Goal: Information Seeking & Learning: Compare options

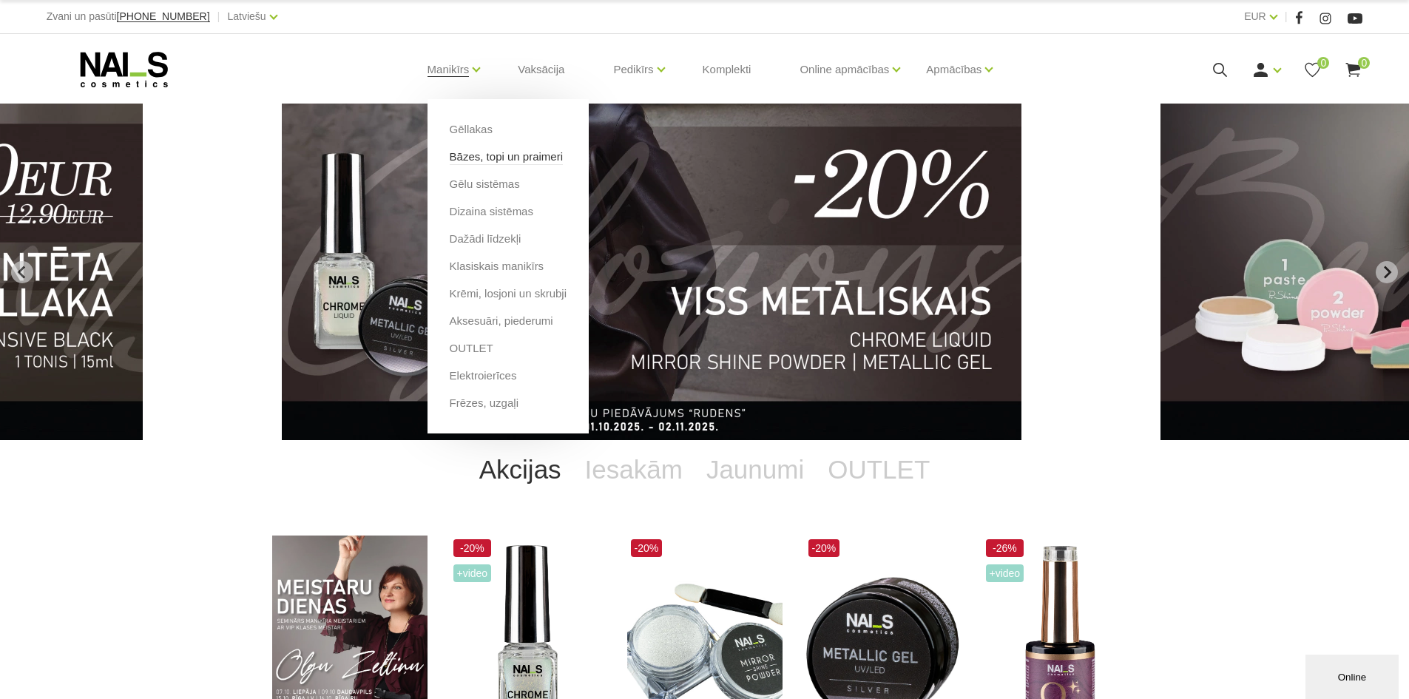
click at [486, 157] on link "Bāzes, topi un praimeri" at bounding box center [506, 157] width 113 height 16
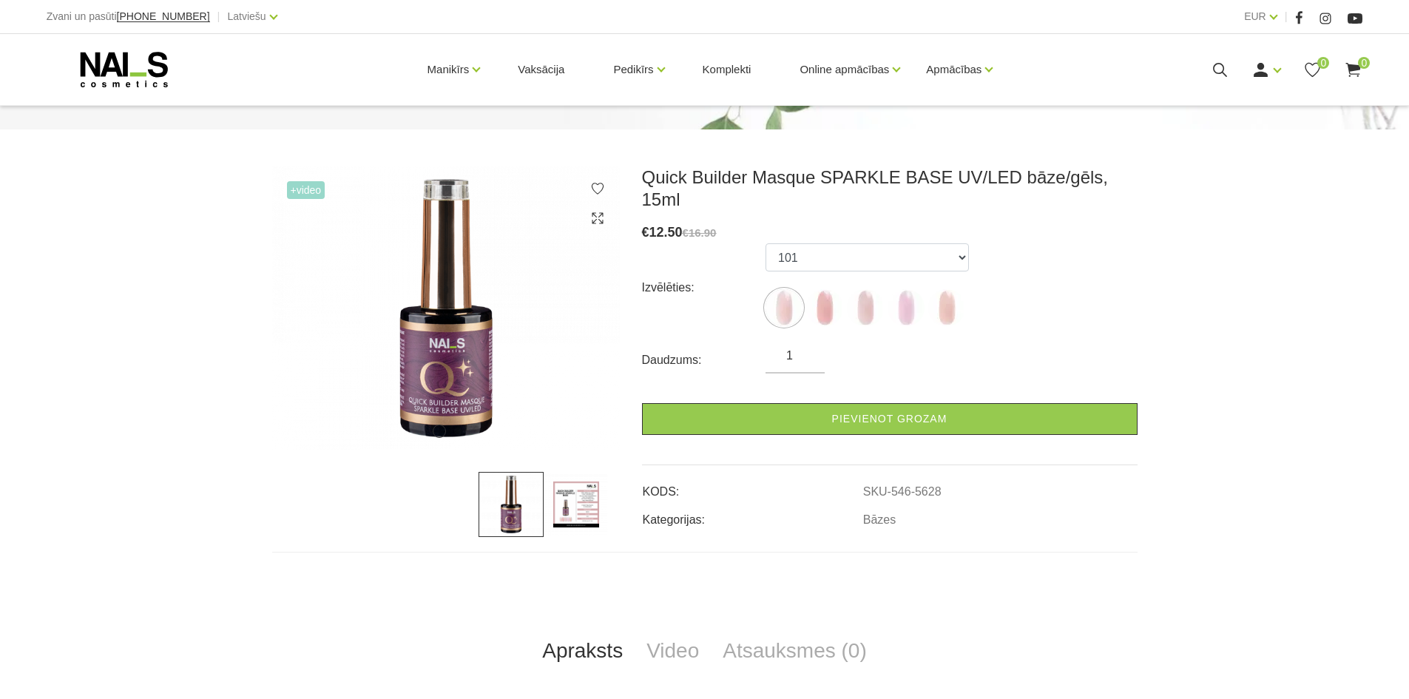
scroll to position [222, 0]
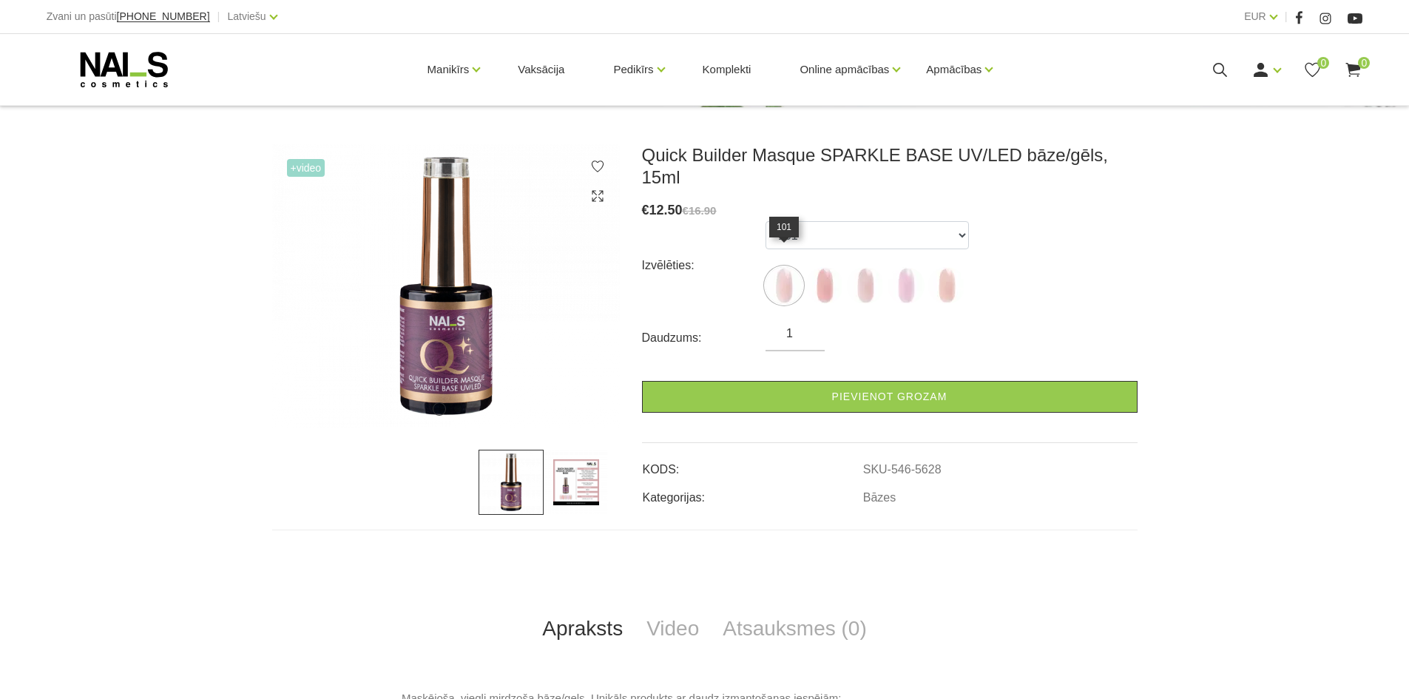
click at [786, 267] on img at bounding box center [783, 285] width 37 height 37
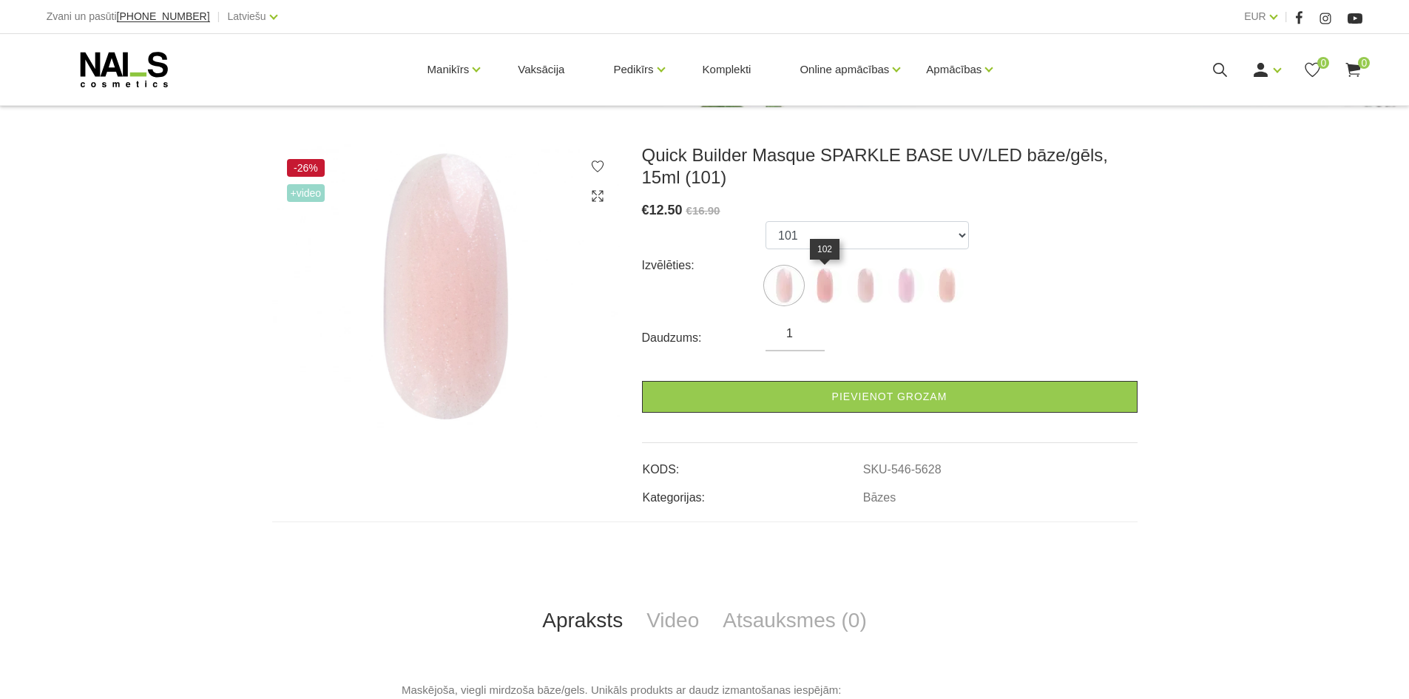
click at [824, 286] on img at bounding box center [824, 285] width 37 height 37
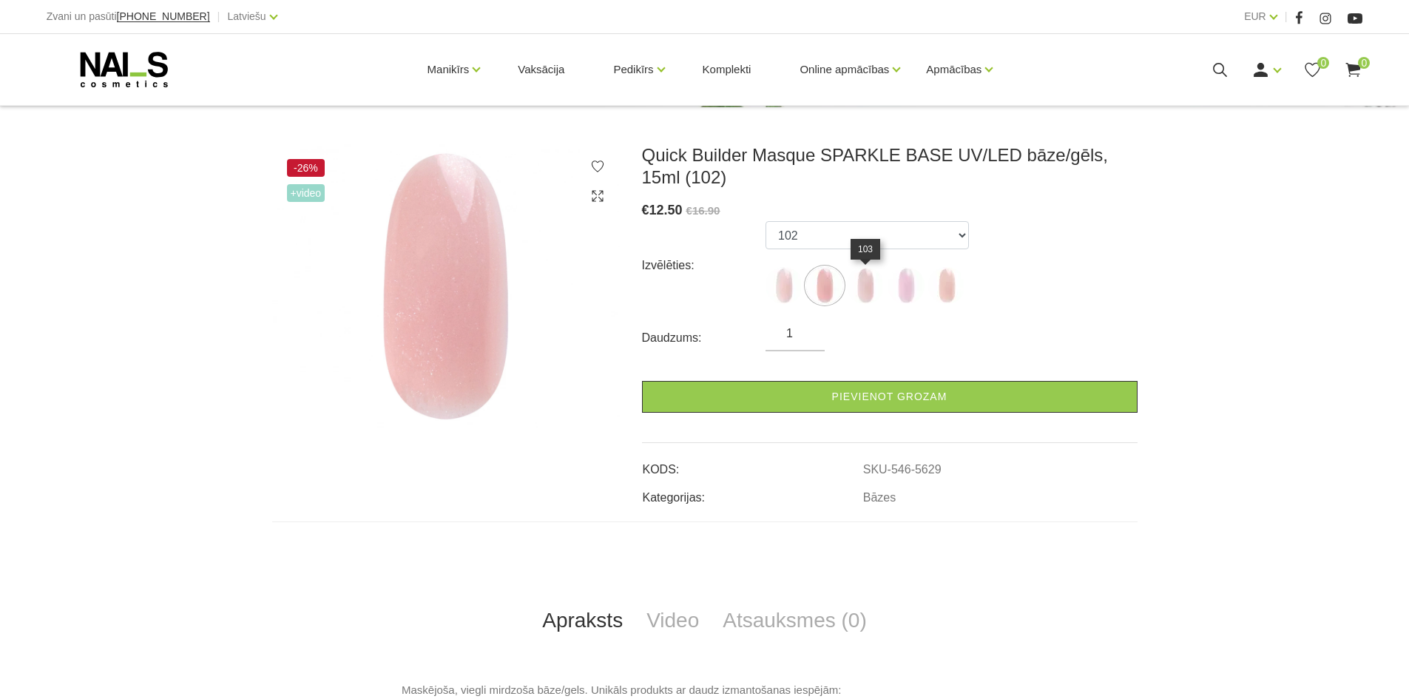
click at [850, 289] on img at bounding box center [865, 285] width 37 height 37
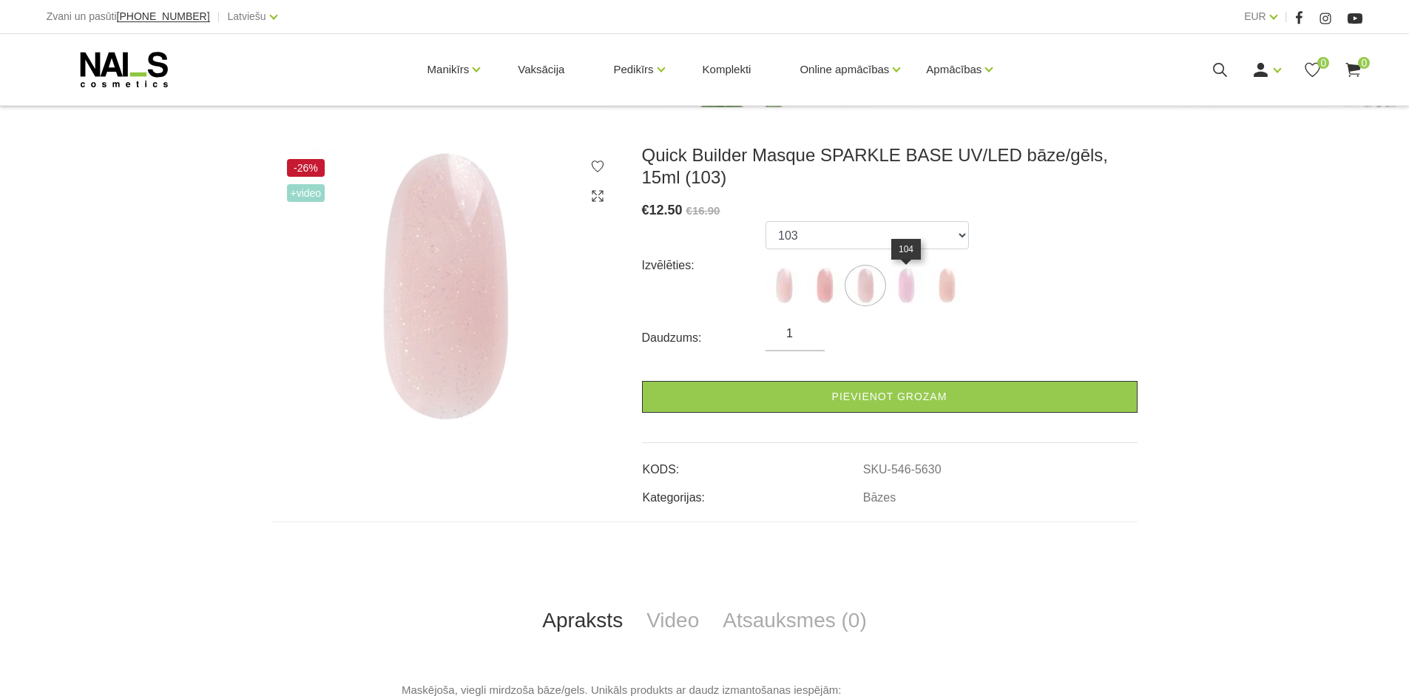
click at [907, 292] on img at bounding box center [905, 285] width 37 height 37
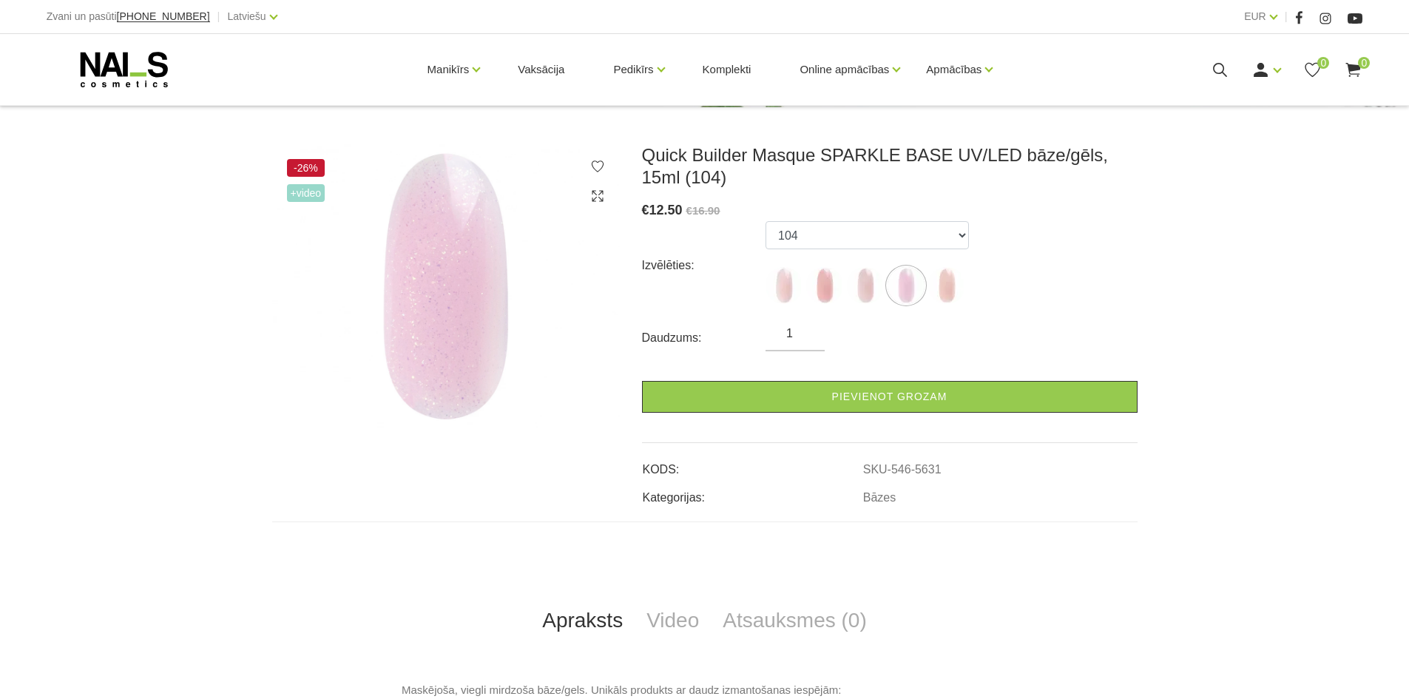
click at [970, 291] on div "Izvēlēties: 101 102 103 104 105" at bounding box center [889, 265] width 495 height 89
click at [945, 281] on img at bounding box center [946, 285] width 37 height 37
select select "6010"
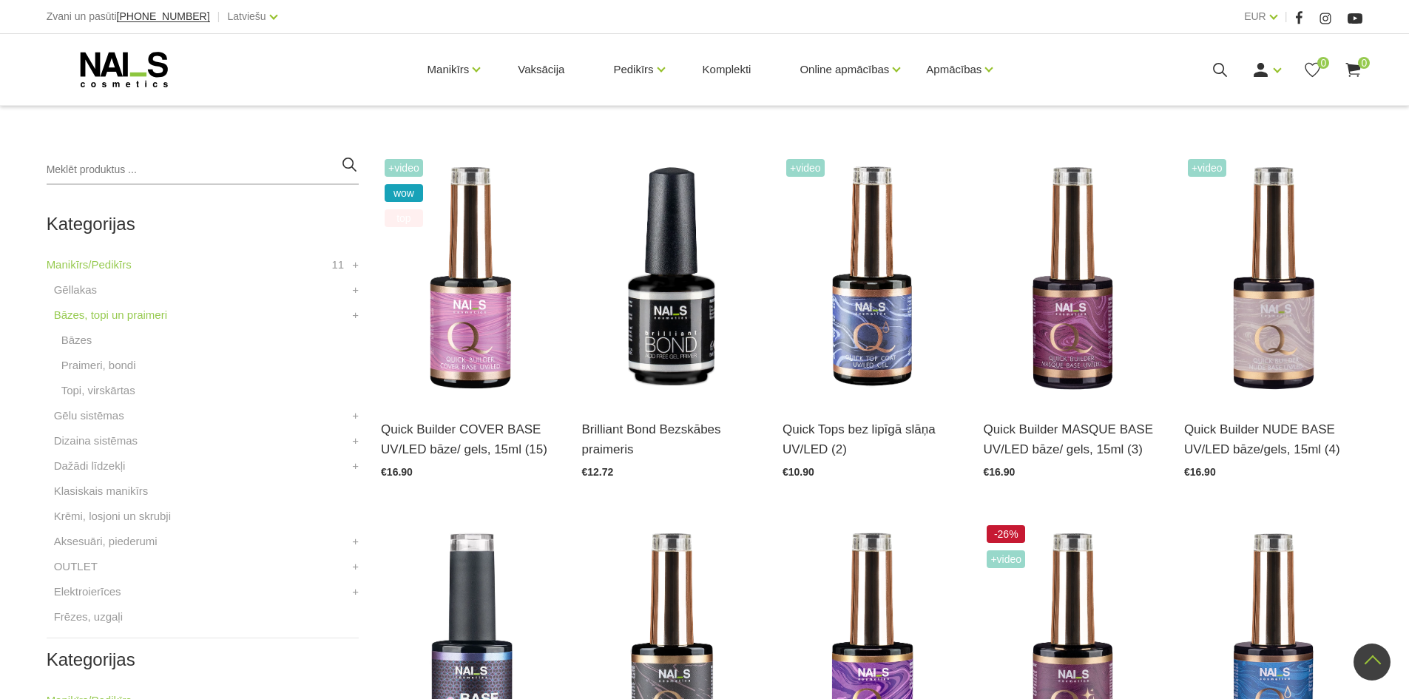
scroll to position [222, 0]
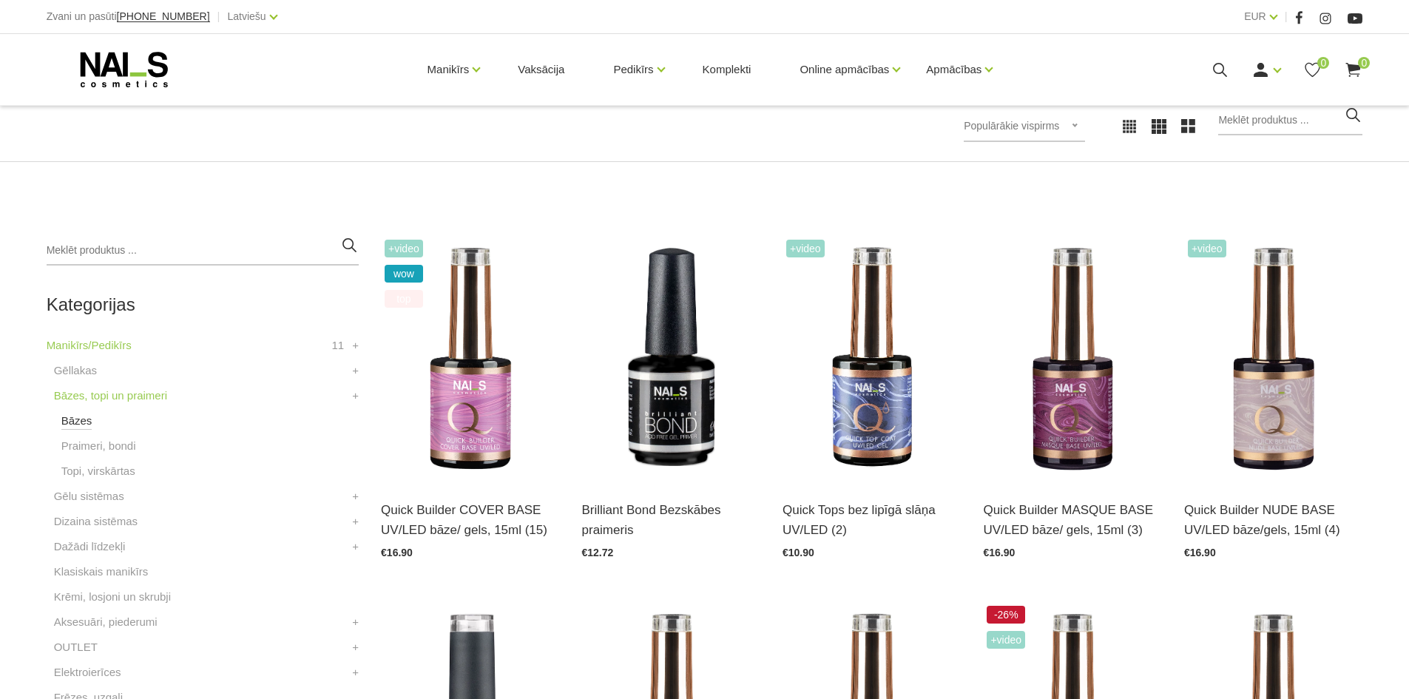
click at [78, 415] on link "Bāzes" at bounding box center [76, 421] width 31 height 18
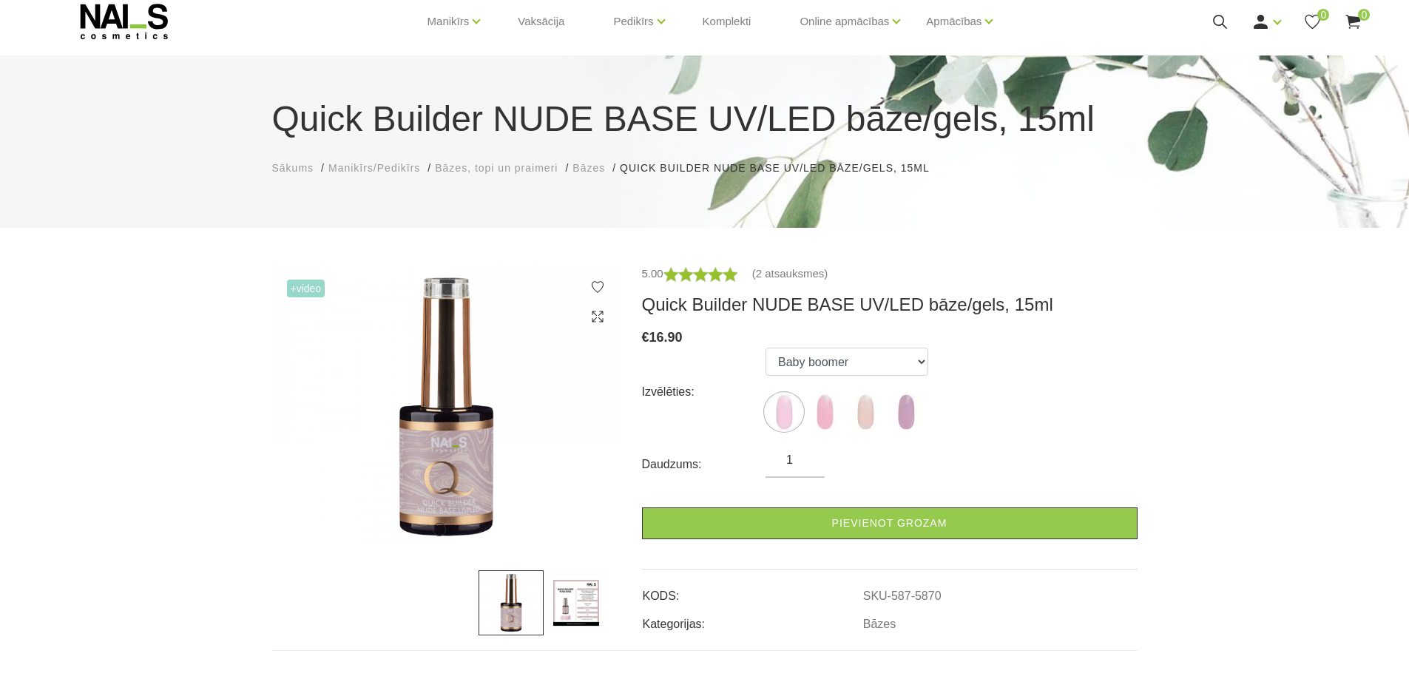
scroll to position [74, 0]
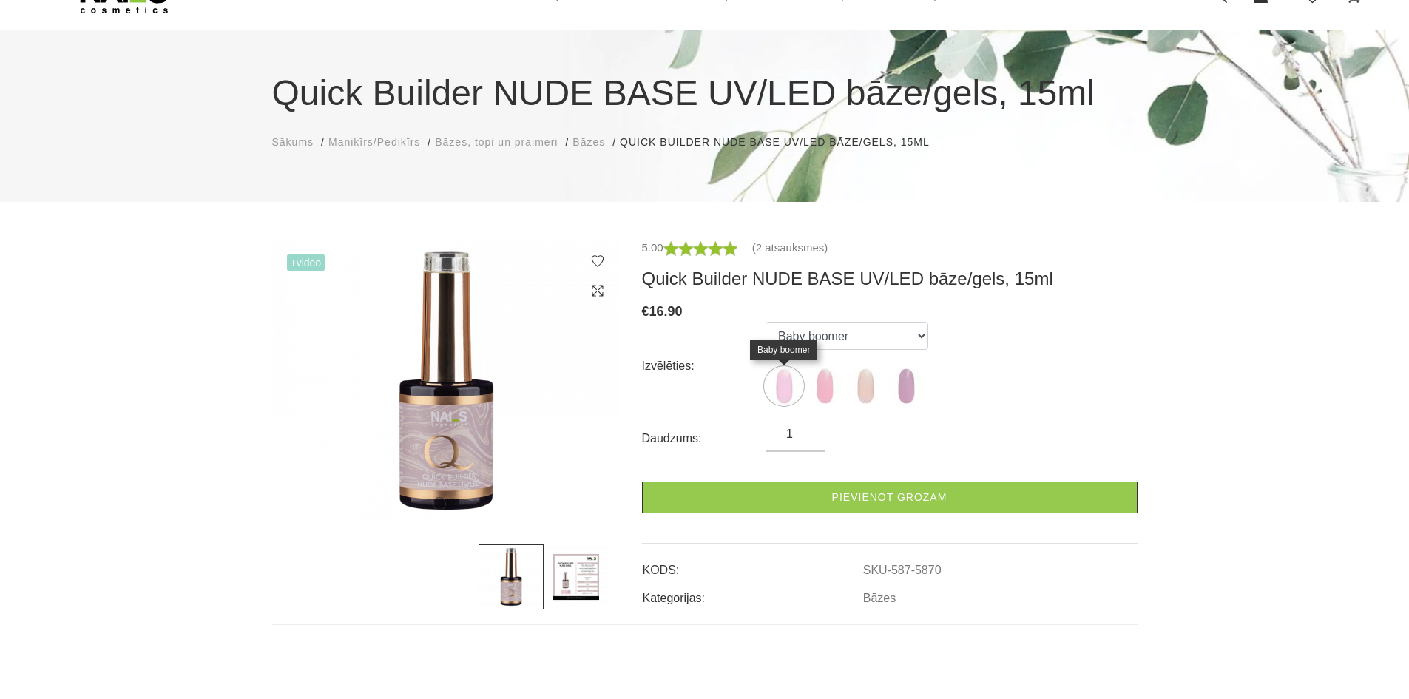
click at [800, 383] on img at bounding box center [783, 385] width 37 height 37
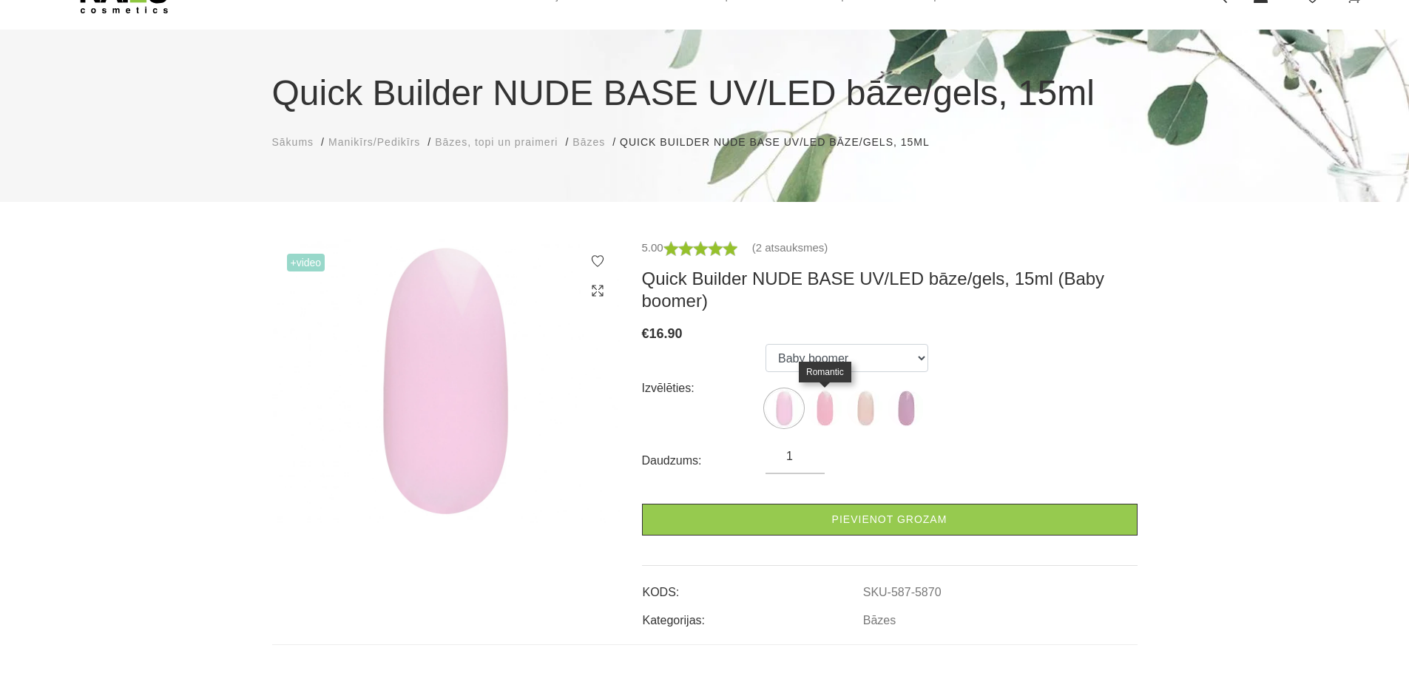
click at [826, 412] on img at bounding box center [824, 408] width 37 height 37
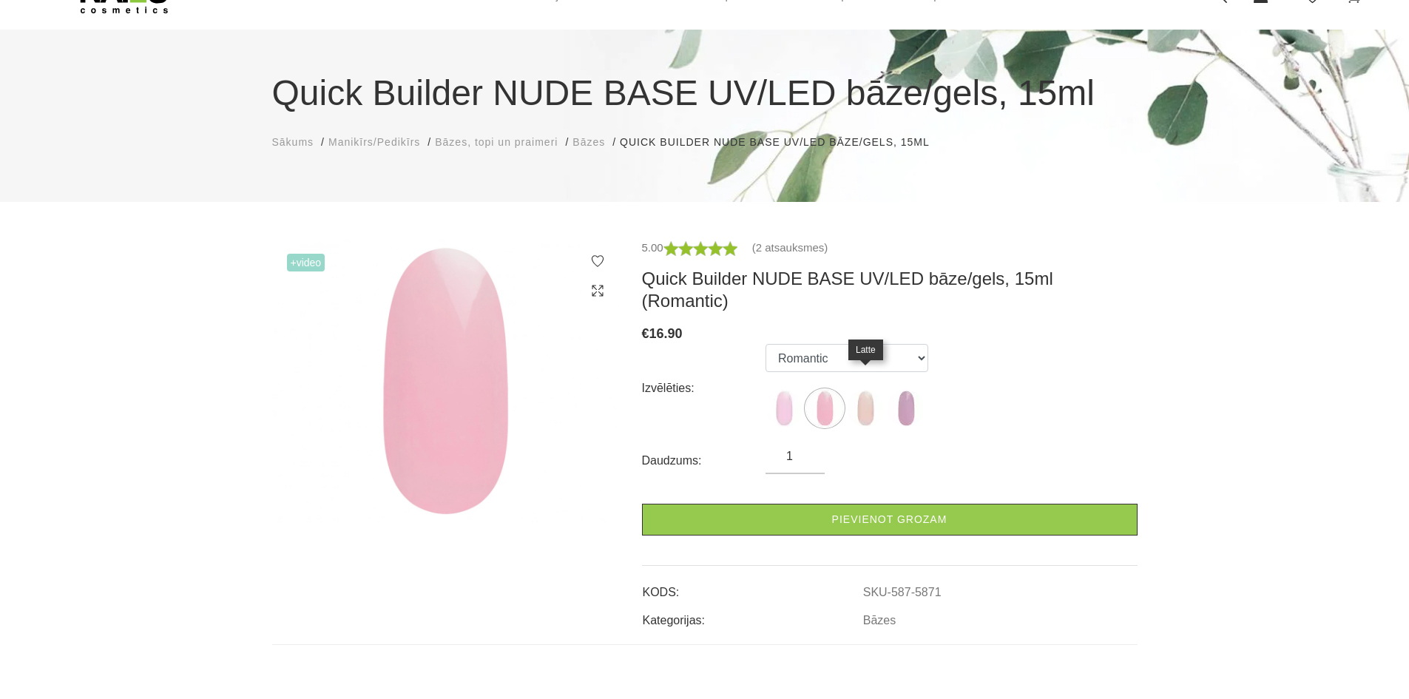
click at [874, 396] on img at bounding box center [865, 408] width 37 height 37
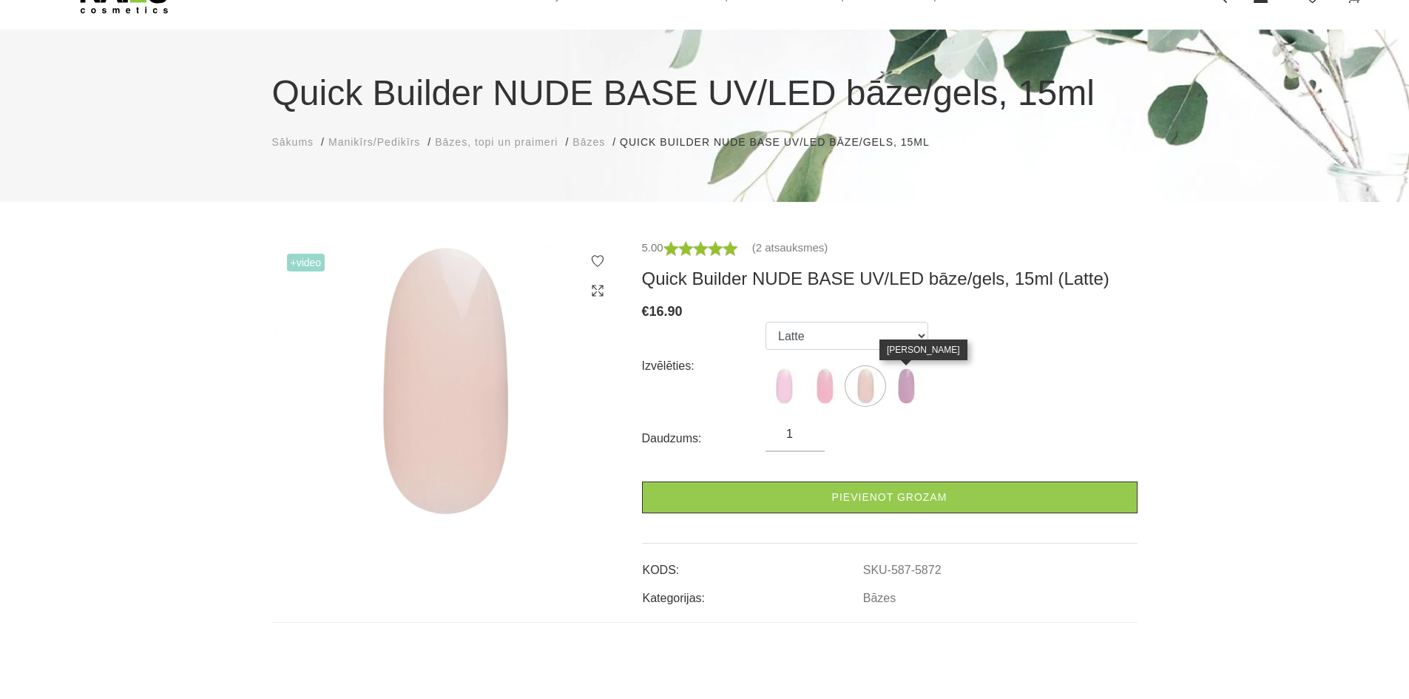
click at [915, 388] on img at bounding box center [905, 385] width 37 height 37
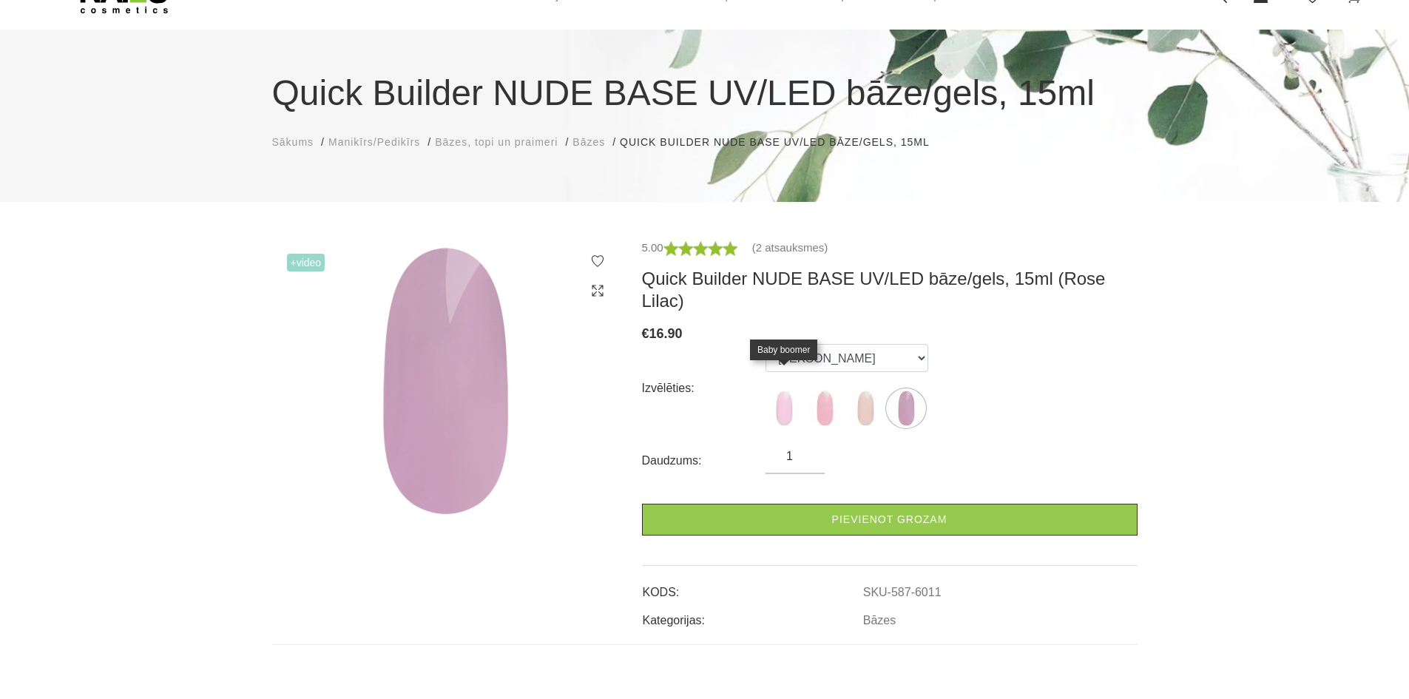
click at [795, 390] on img at bounding box center [783, 408] width 37 height 37
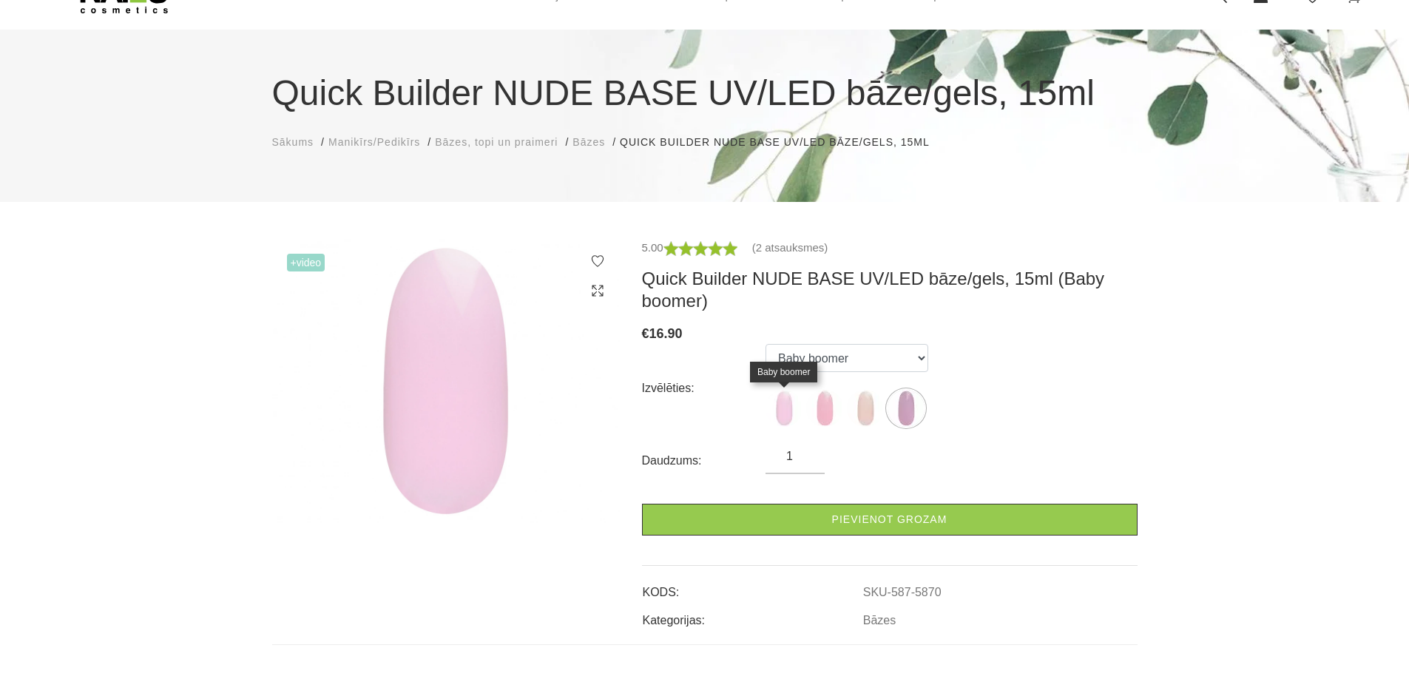
click at [779, 407] on img at bounding box center [783, 408] width 37 height 37
click at [790, 410] on img at bounding box center [783, 408] width 37 height 37
click at [778, 416] on img at bounding box center [783, 408] width 37 height 37
click at [827, 413] on img at bounding box center [824, 408] width 37 height 37
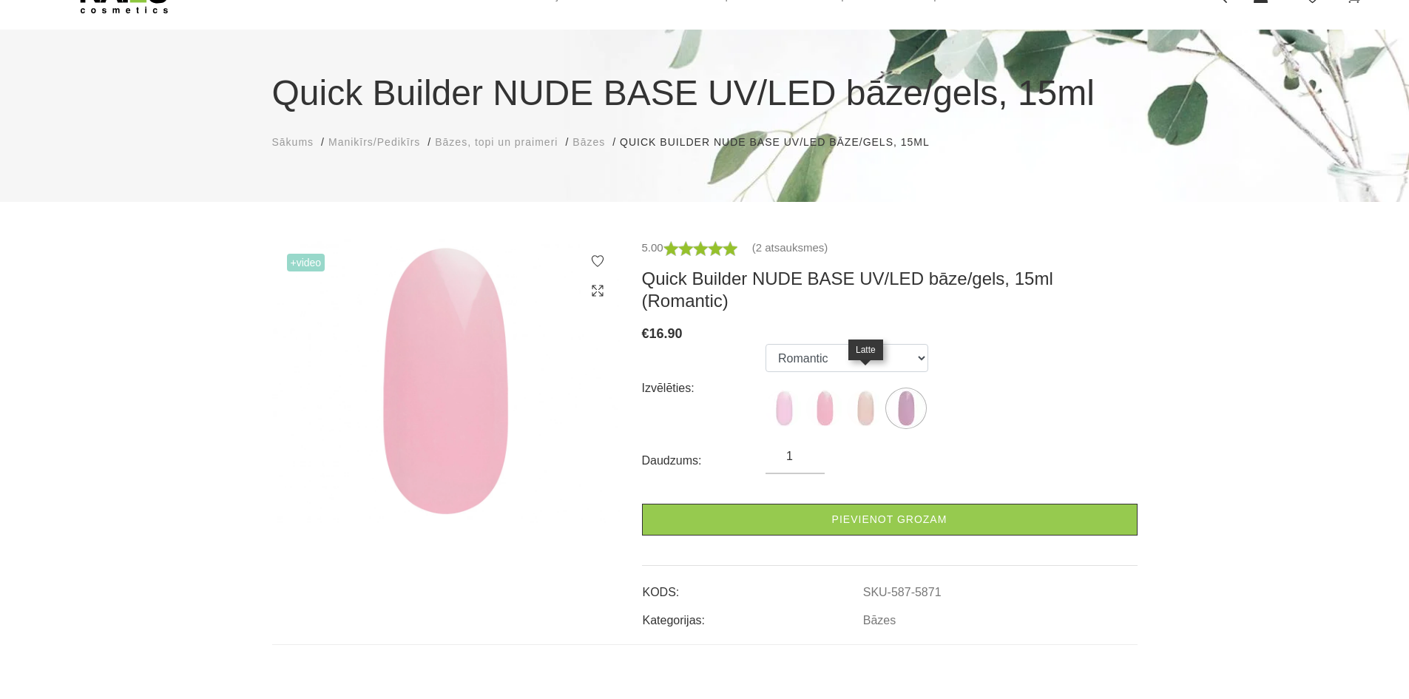
click at [873, 392] on img at bounding box center [865, 408] width 37 height 37
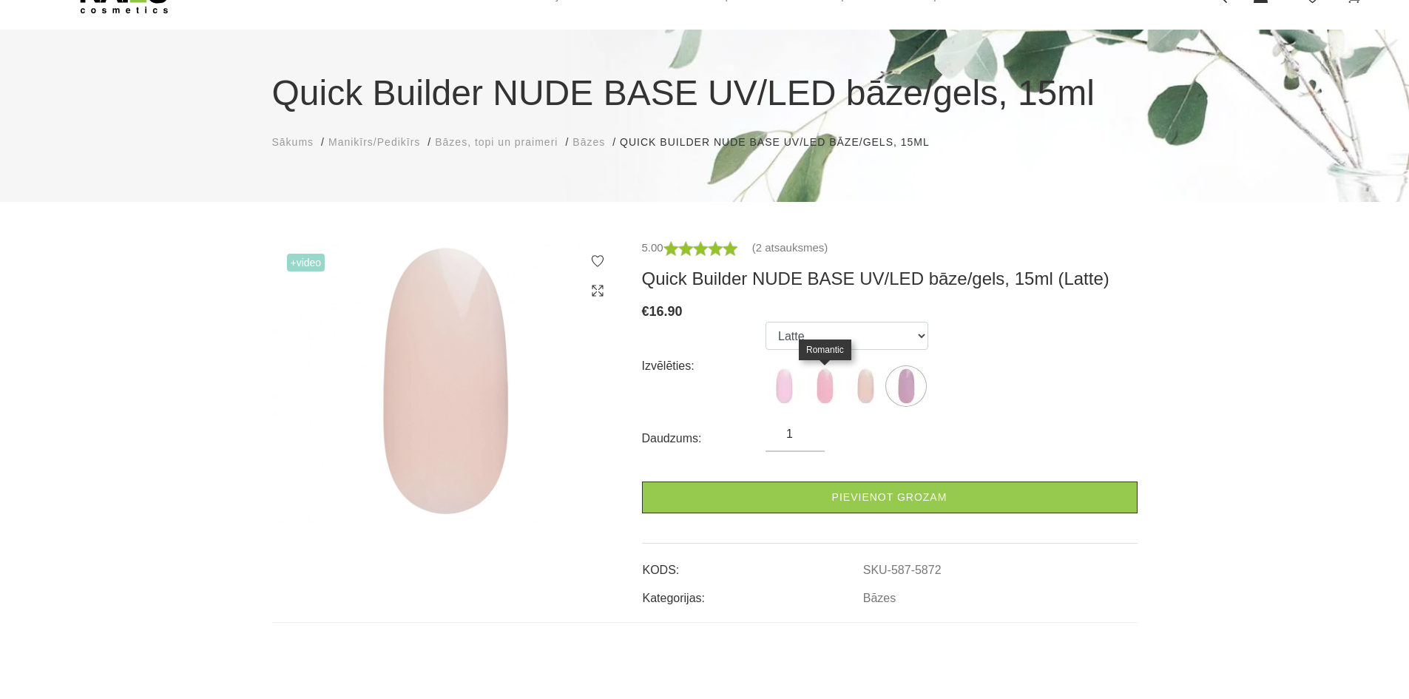
click at [830, 390] on img at bounding box center [824, 385] width 37 height 37
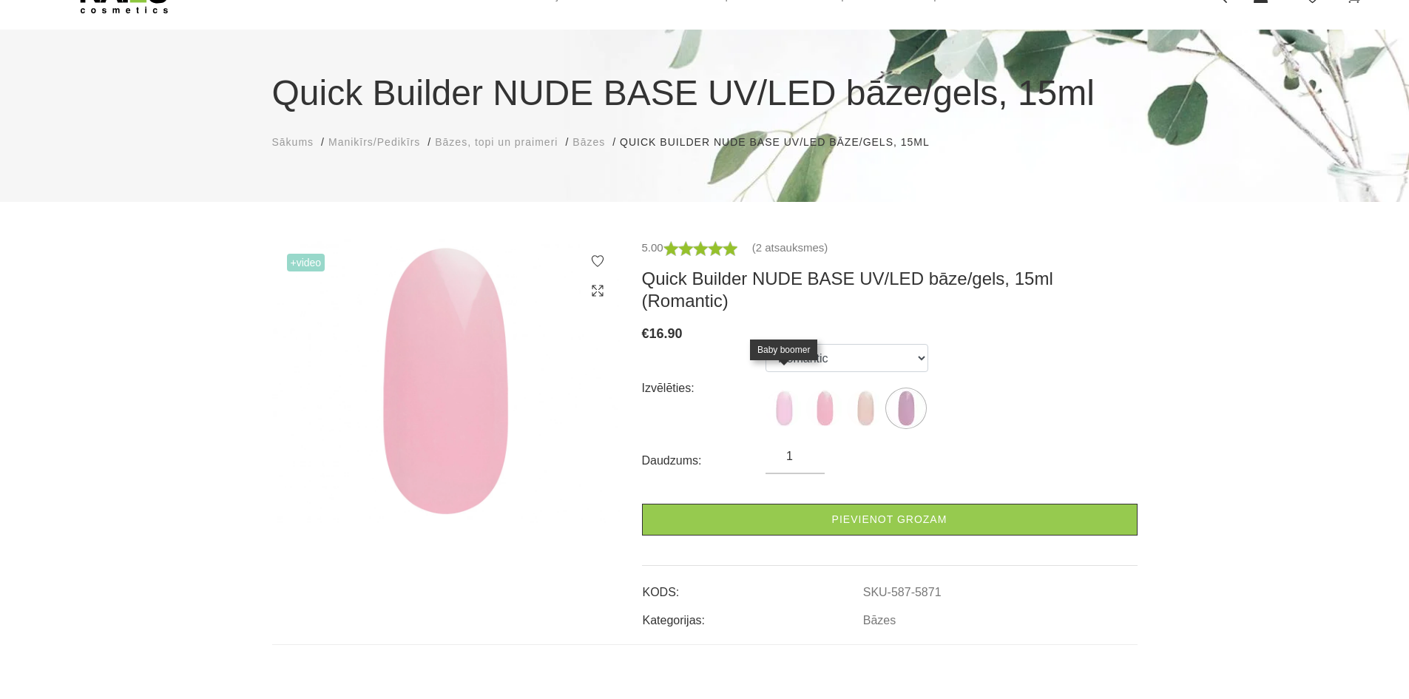
click at [781, 390] on img at bounding box center [783, 408] width 37 height 37
select select "5870"
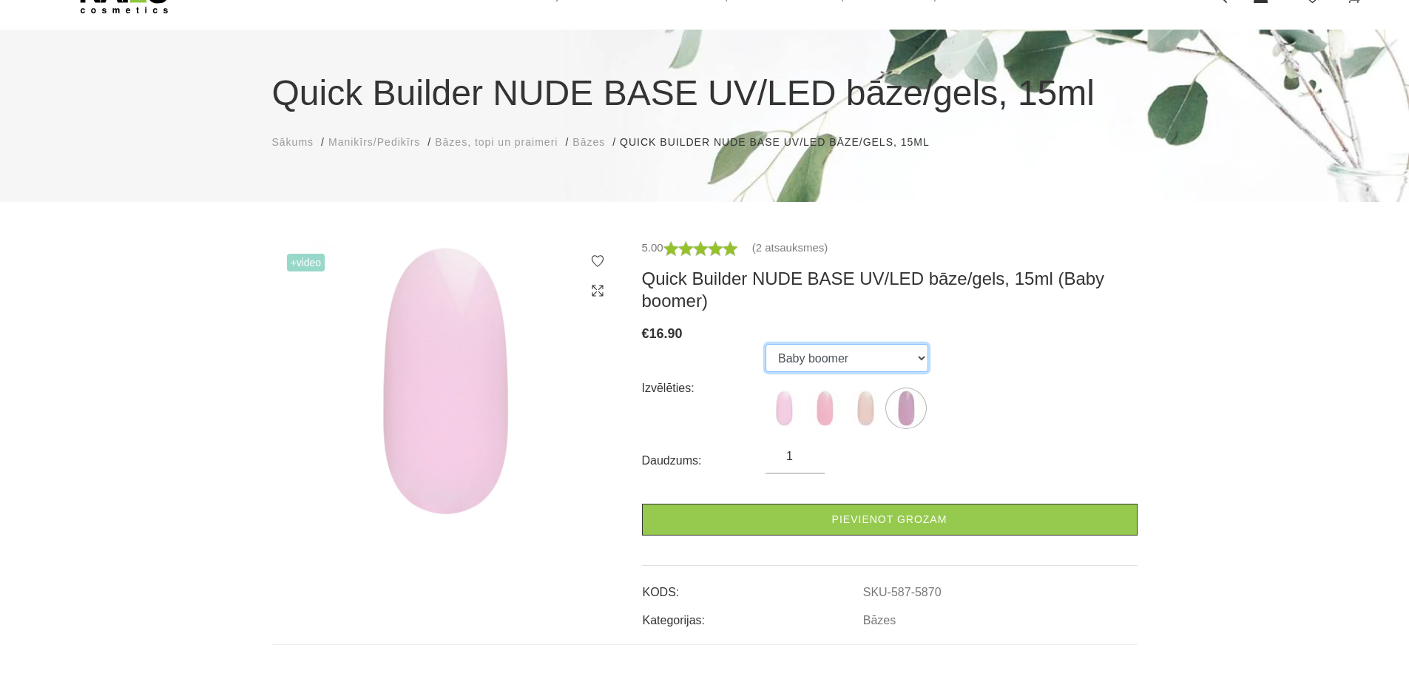
click at [815, 362] on select "Baby boomer Romantic Latte Rose Lilac" at bounding box center [846, 358] width 163 height 28
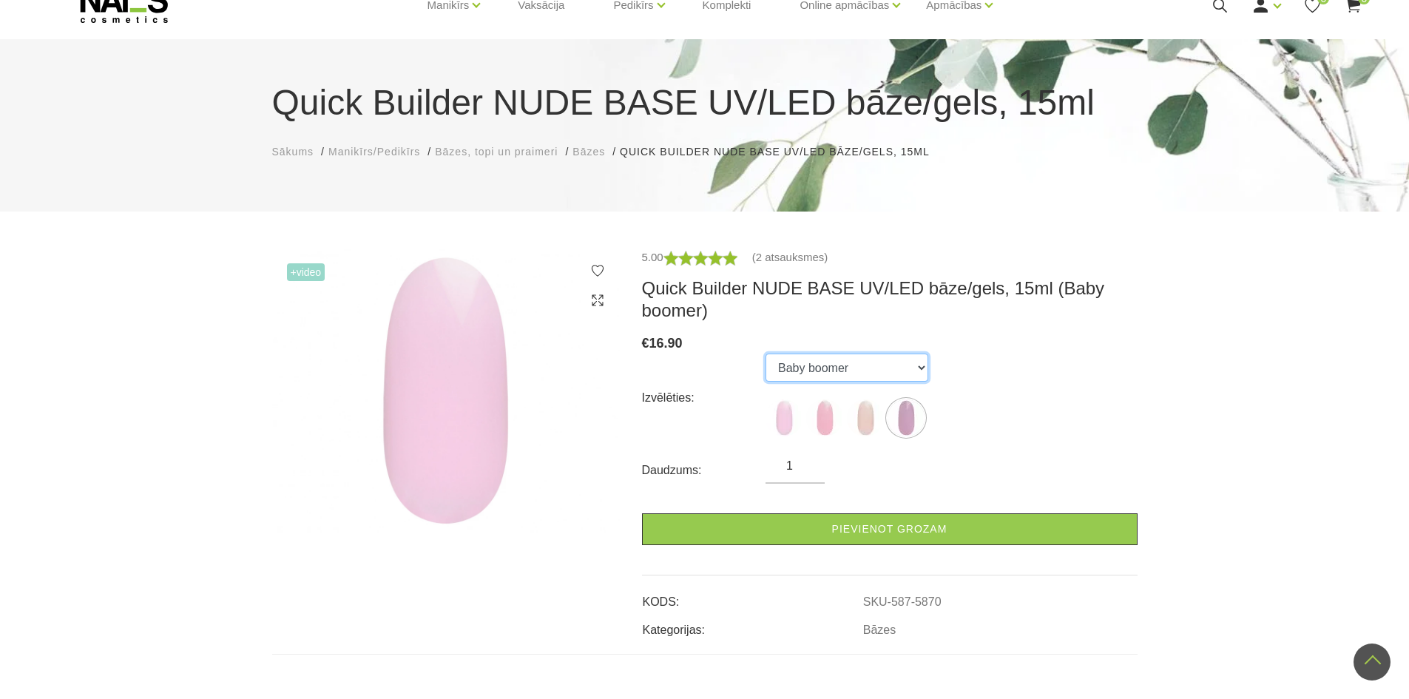
scroll to position [0, 0]
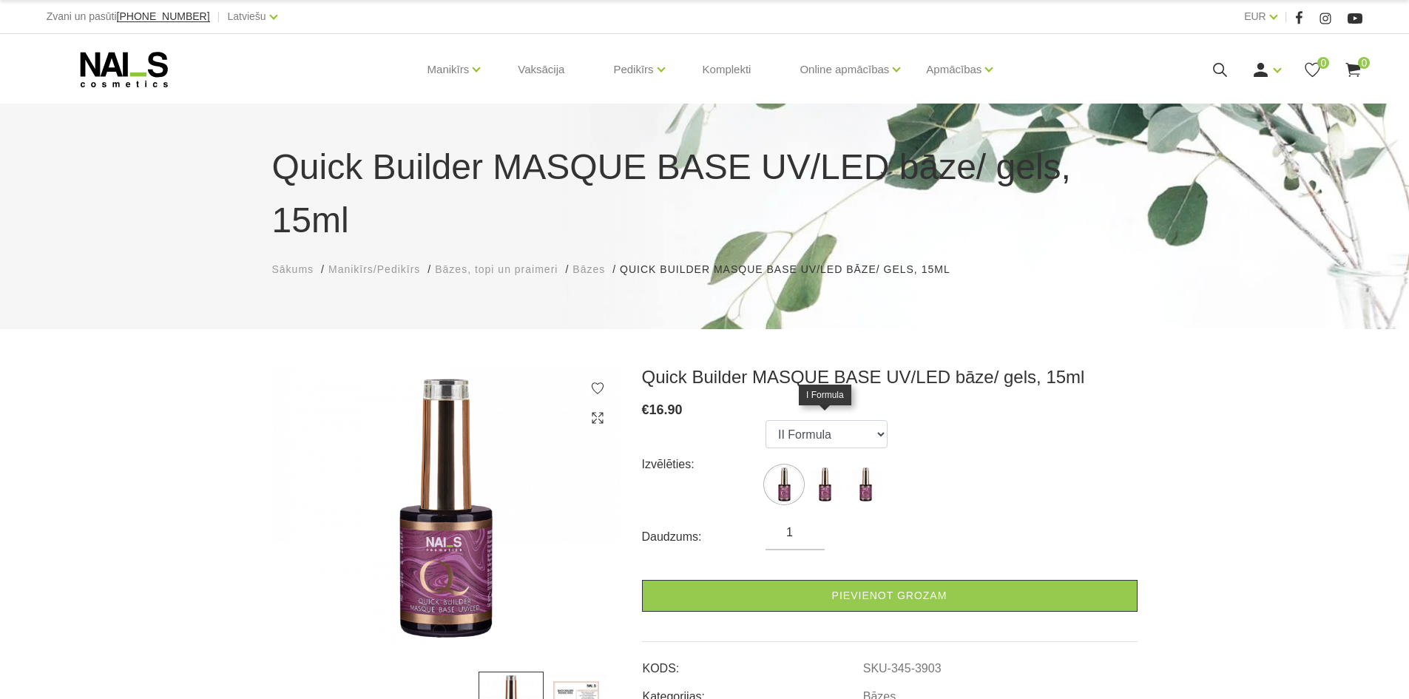
click at [839, 466] on img at bounding box center [824, 484] width 37 height 37
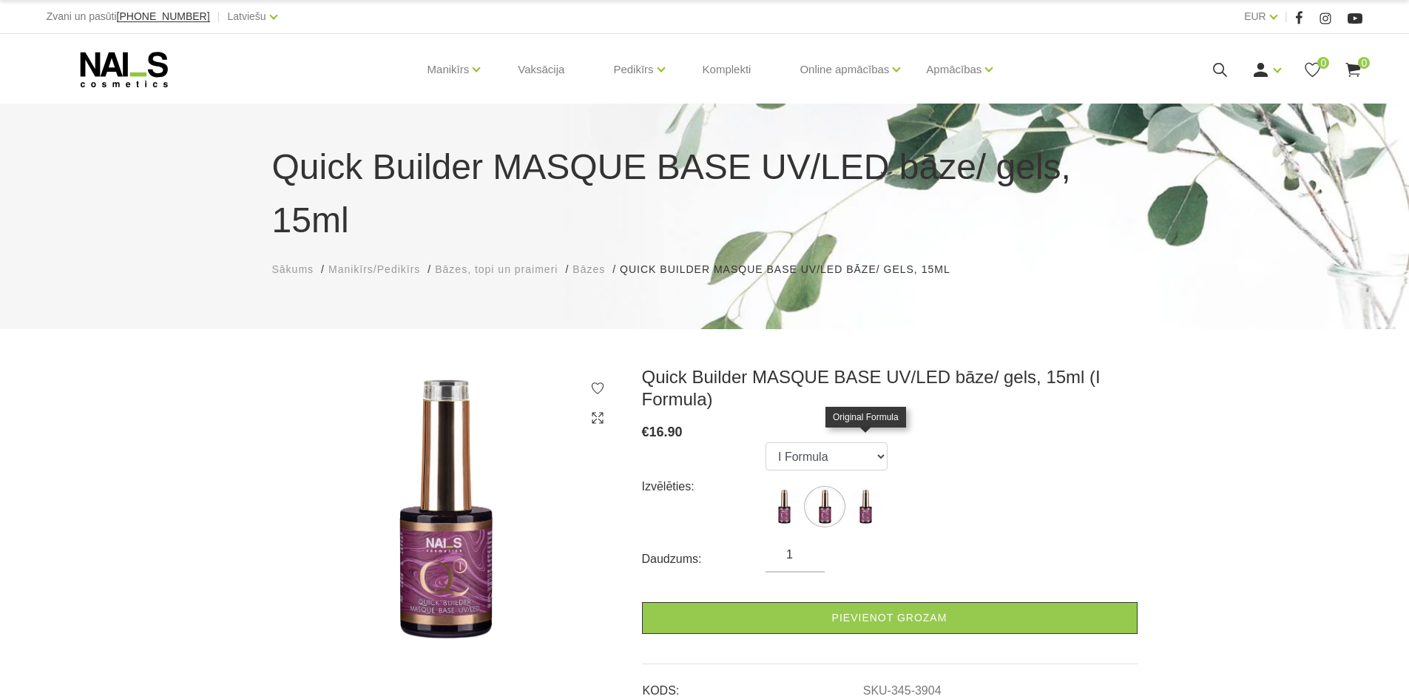
click at [872, 488] on img at bounding box center [865, 506] width 37 height 37
click at [781, 488] on img at bounding box center [783, 506] width 37 height 37
select select "3903"
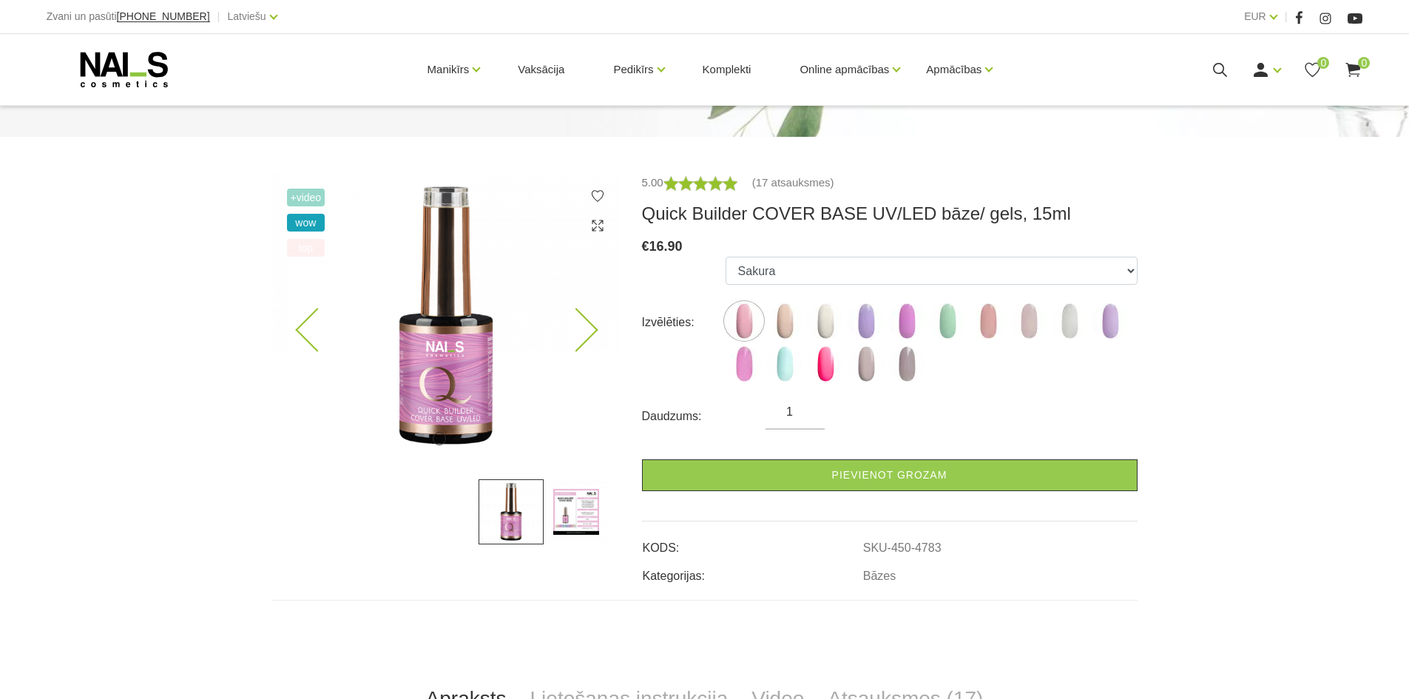
scroll to position [148, 0]
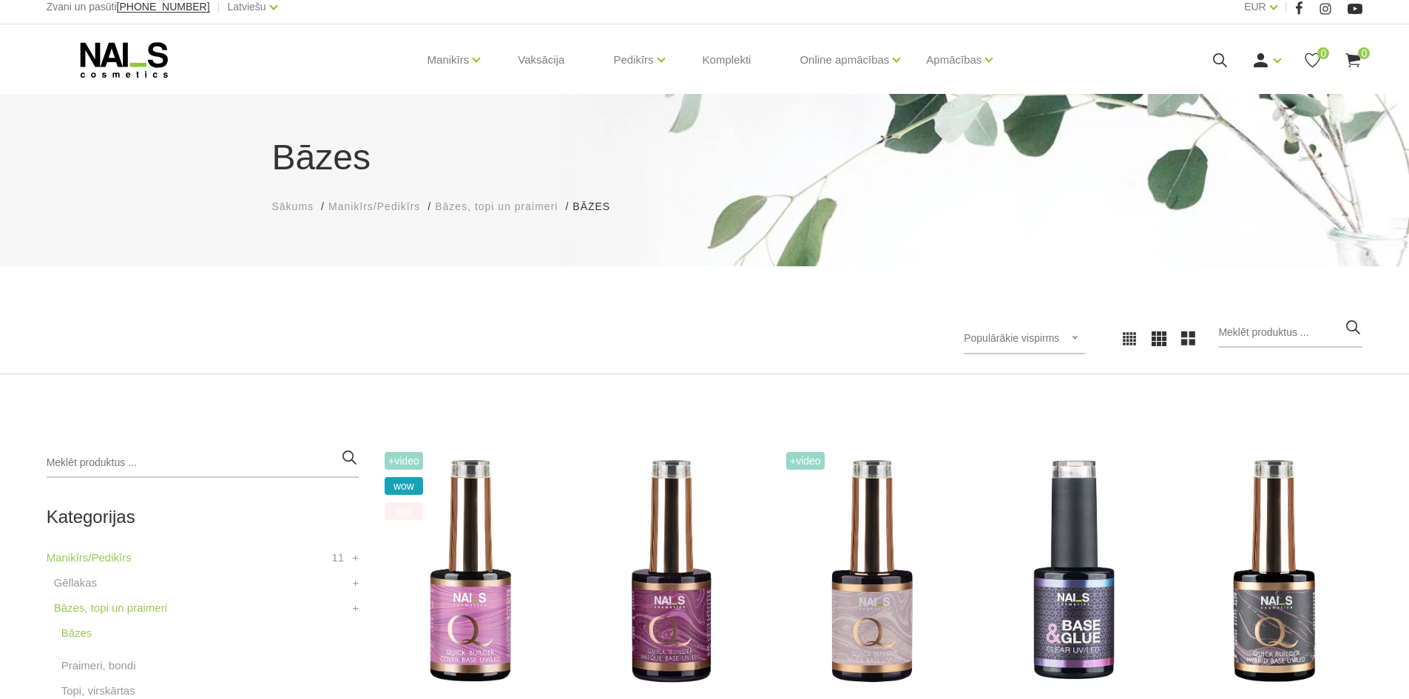
scroll to position [296, 0]
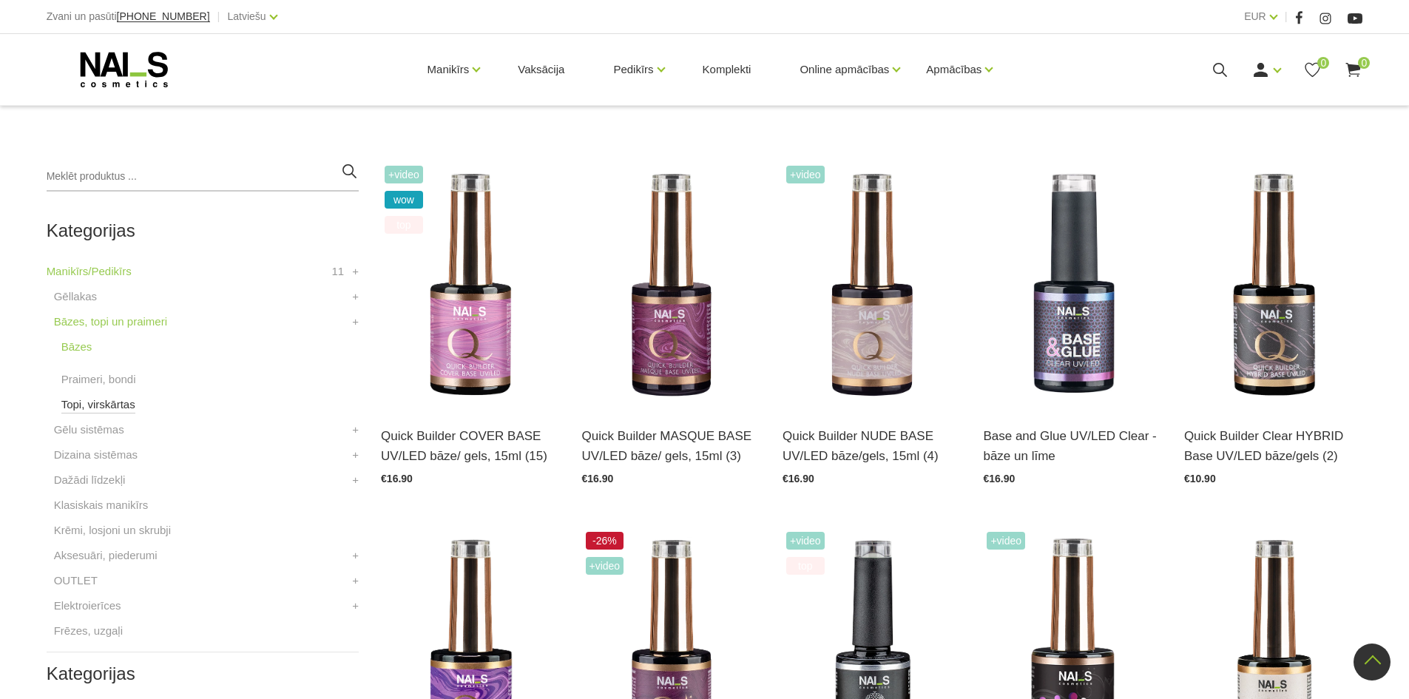
click at [66, 409] on link "Topi, virskārtas" at bounding box center [98, 405] width 74 height 18
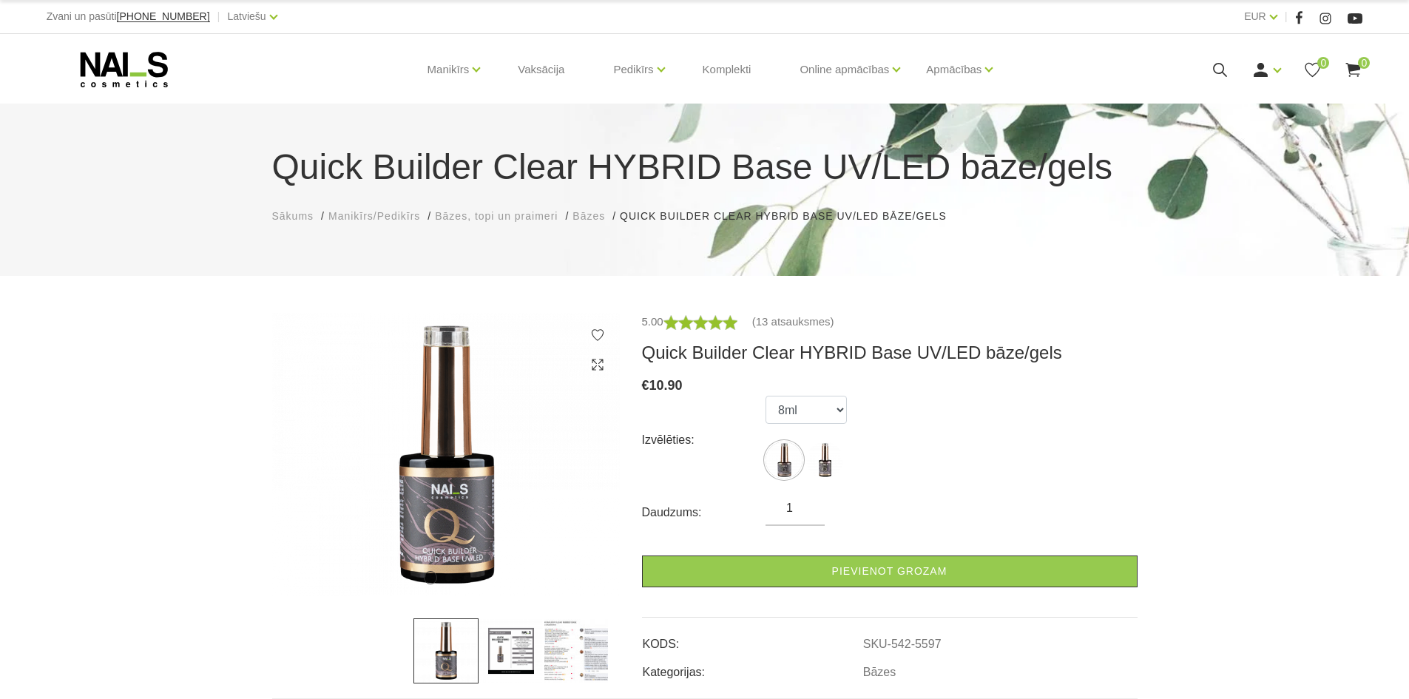
scroll to position [74, 0]
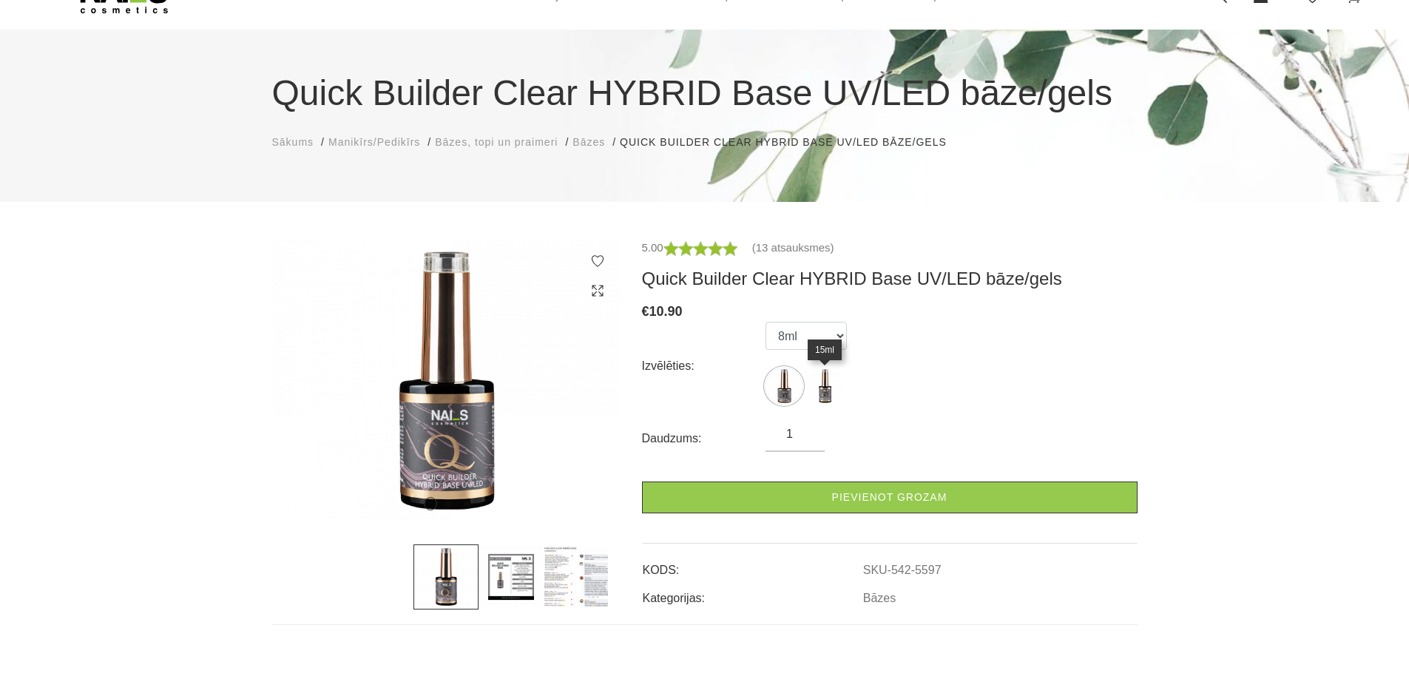
click at [830, 376] on img at bounding box center [824, 385] width 37 height 37
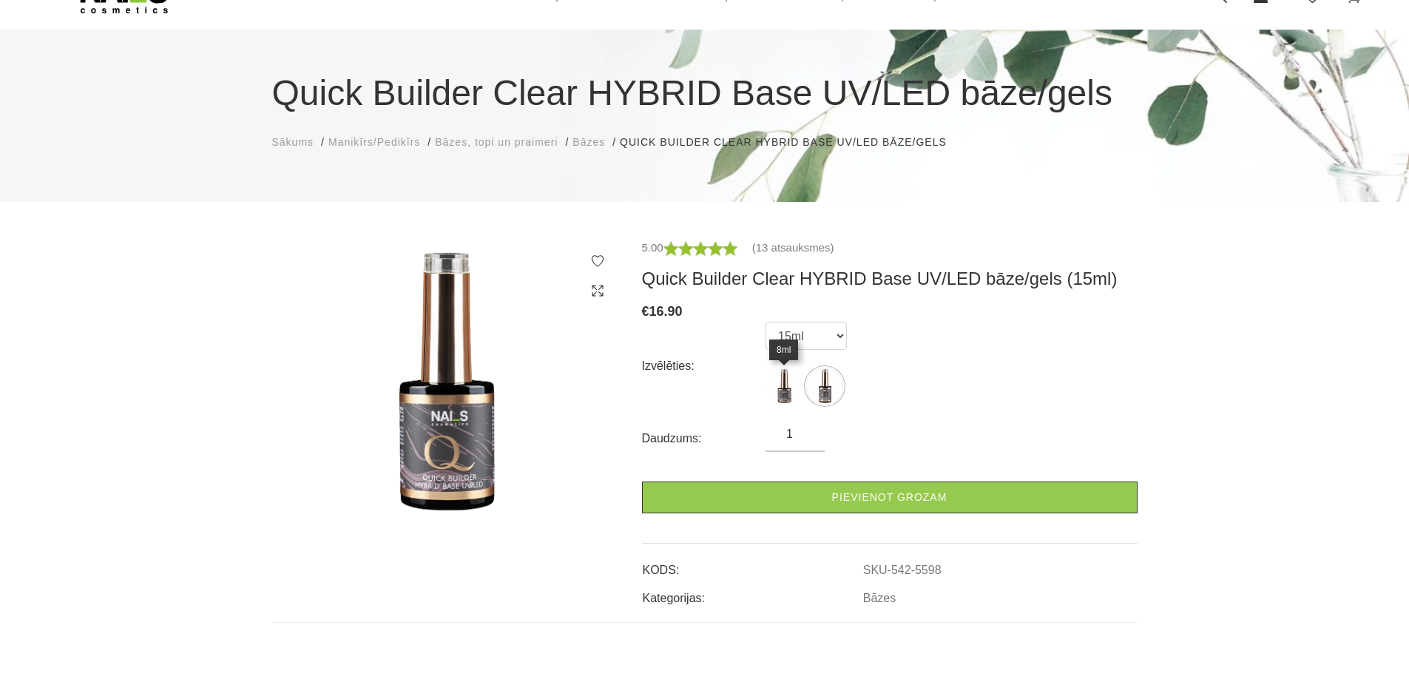
click at [785, 387] on img at bounding box center [783, 385] width 37 height 37
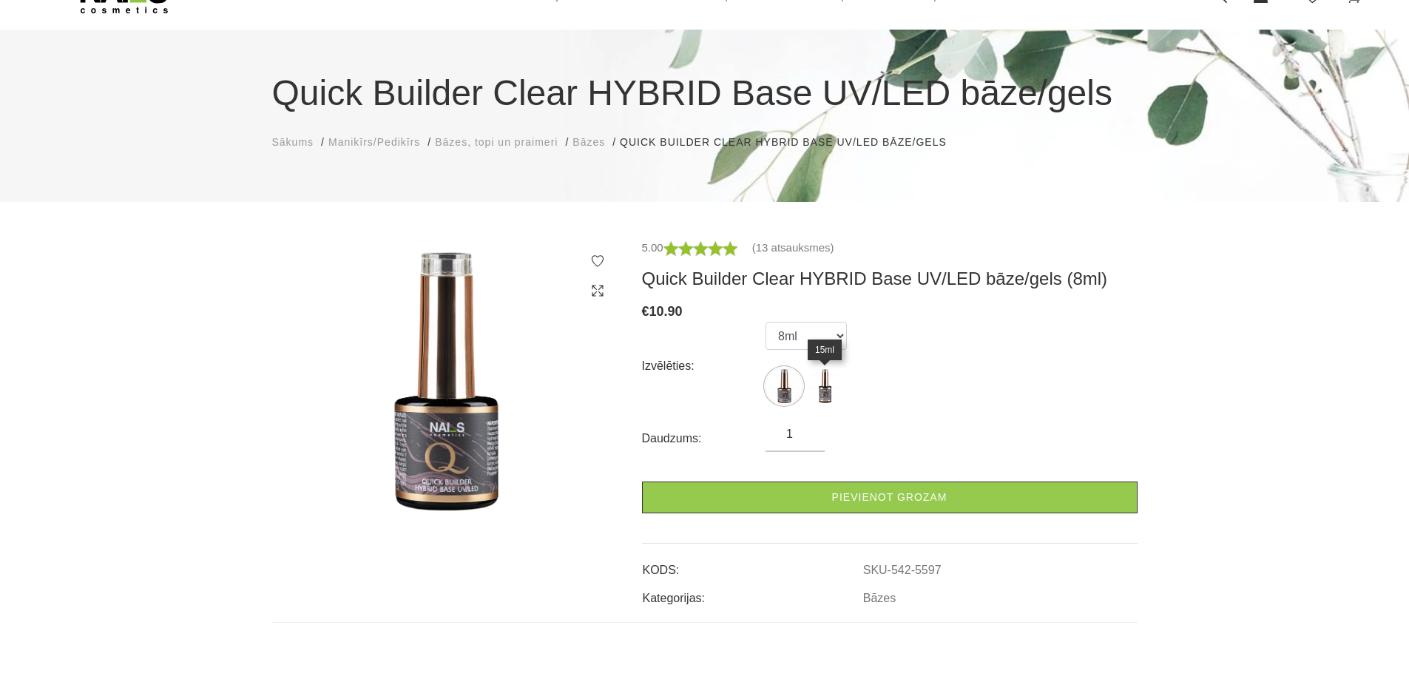
click at [824, 387] on img at bounding box center [824, 385] width 37 height 37
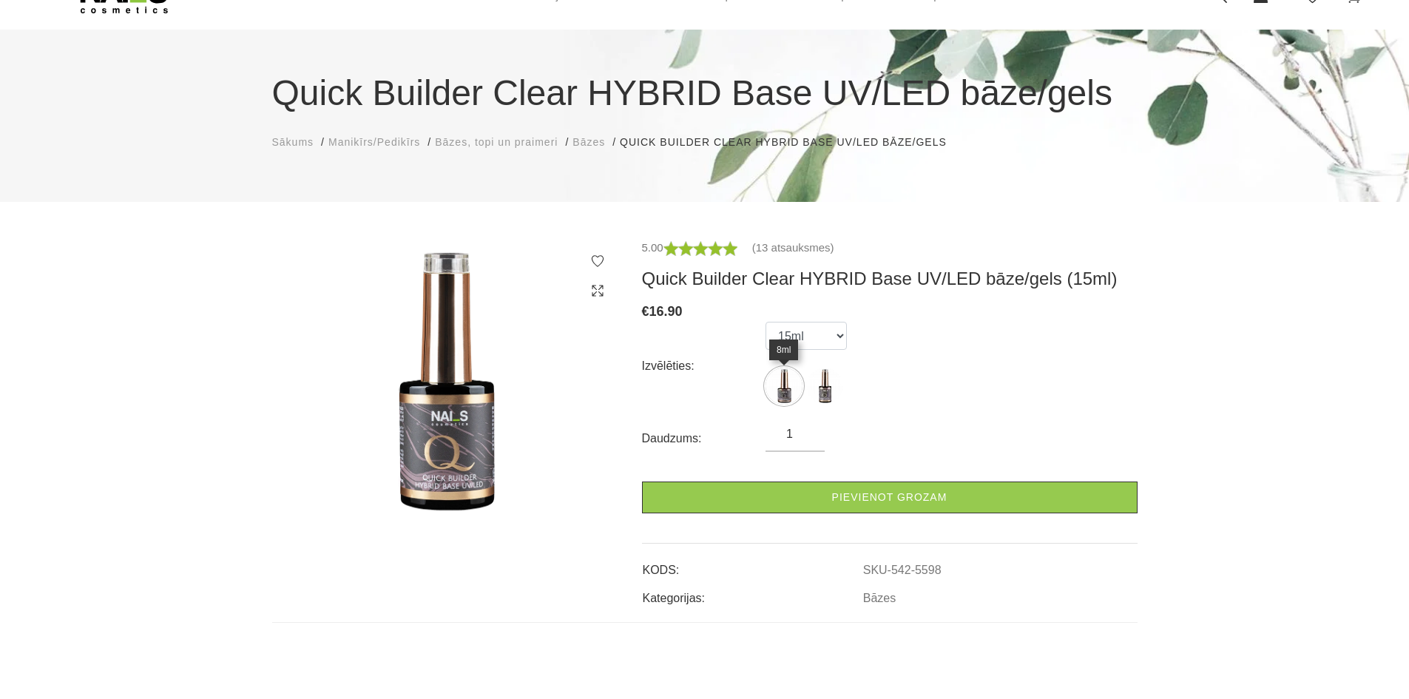
click at [784, 390] on img at bounding box center [783, 385] width 37 height 37
select select "5597"
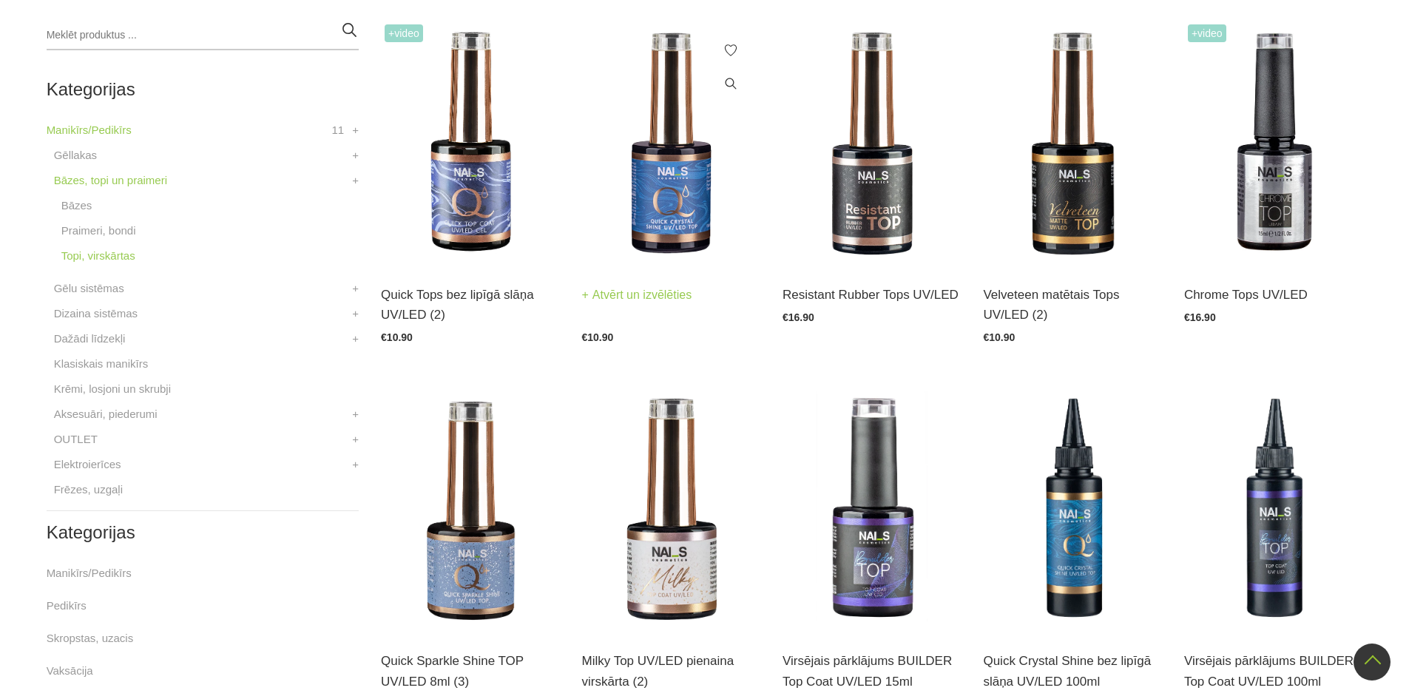
scroll to position [74, 0]
